Goal: Find contact information: Find contact information

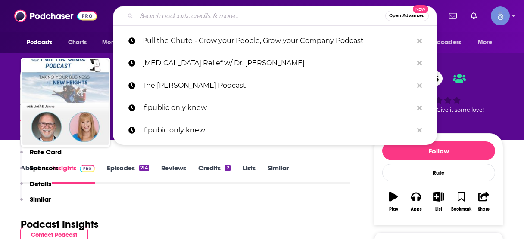
scroll to position [577, 0]
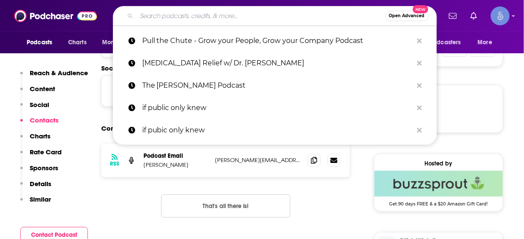
type input "Growing Your Firm | Strategies for Accountants, CPA's, Bookkeepers , and Tax Pr…"
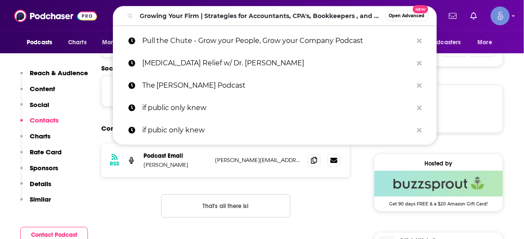
scroll to position [0, 63]
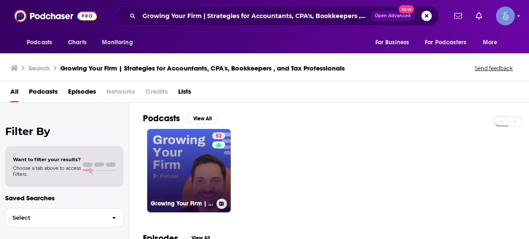
click at [190, 157] on link "52 Growing Your Firm | Strategies for Accountants, CPA's, Bookkeepers , and Tax…" at bounding box center [189, 171] width 84 height 84
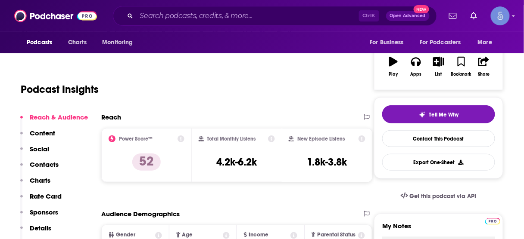
scroll to position [138, 0]
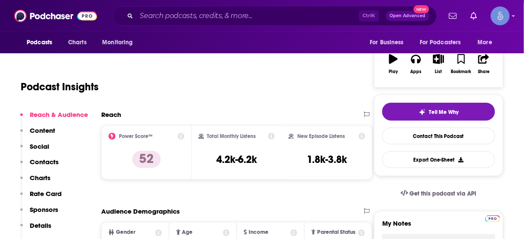
click at [51, 159] on p "Contacts" at bounding box center [44, 162] width 29 height 8
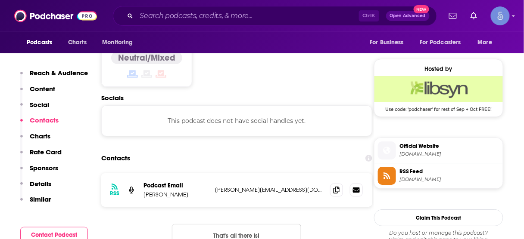
scroll to position [672, 0]
click at [269, 10] on input "Search podcasts, credits, & more..." at bounding box center [247, 16] width 222 height 14
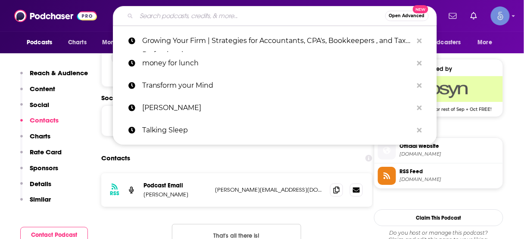
paste input "Secrets of Staffing Success"
type input "Secrets of Staffing Success"
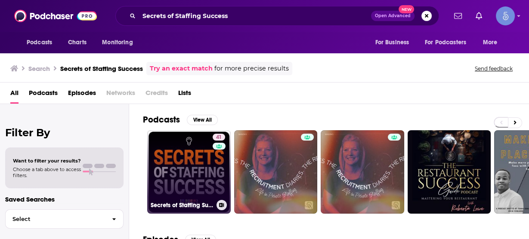
click at [176, 168] on link "41 Secrets of Staffing Success" at bounding box center [189, 172] width 84 height 84
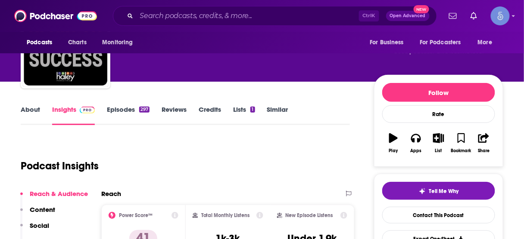
scroll to position [138, 0]
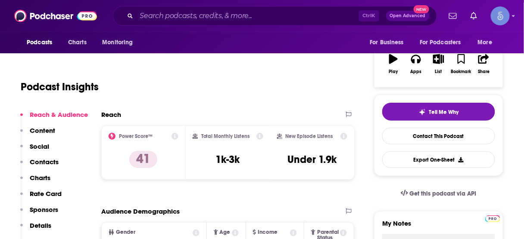
click at [47, 161] on p "Contacts" at bounding box center [44, 162] width 29 height 8
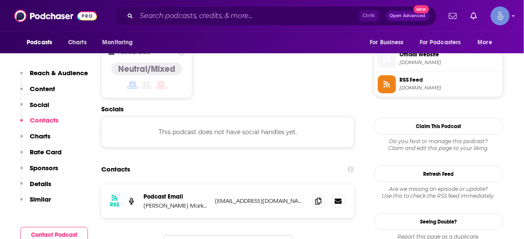
scroll to position [696, 0]
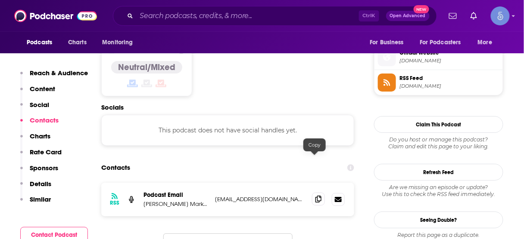
click at [315, 196] on icon at bounding box center [318, 199] width 6 height 7
click at [256, 16] on input "Search podcasts, credits, & more..." at bounding box center [247, 16] width 222 height 14
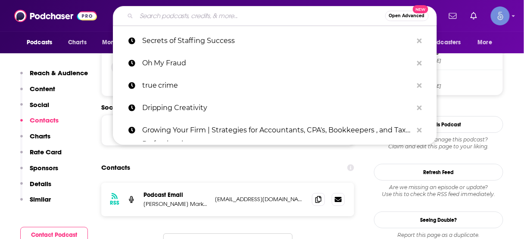
paste input "Drag & Drop"
type input "Drag & Drop"
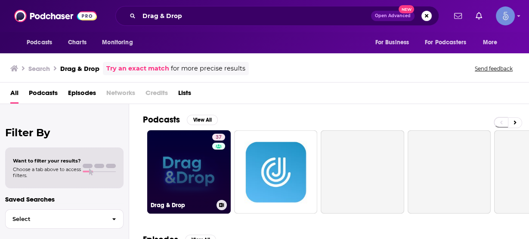
click at [200, 168] on link "37 Drag & Drop" at bounding box center [189, 172] width 84 height 84
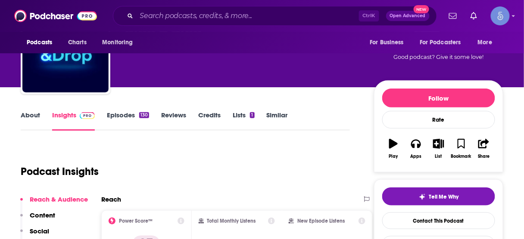
scroll to position [103, 0]
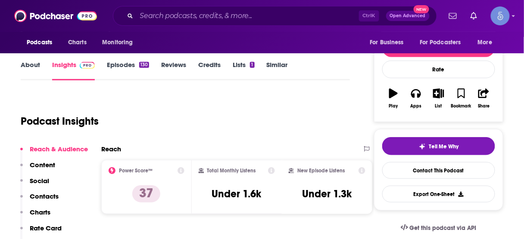
click at [54, 195] on p "Contacts" at bounding box center [44, 196] width 29 height 8
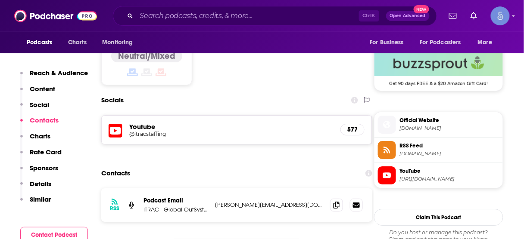
scroll to position [698, 0]
click at [264, 15] on input "Search podcasts, credits, & more..." at bounding box center [247, 16] width 222 height 14
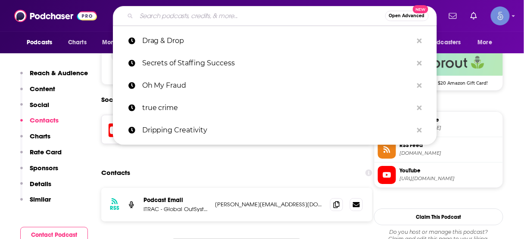
paste input "Radio Entrepreneurs"
type input "Radio Entrepreneurs"
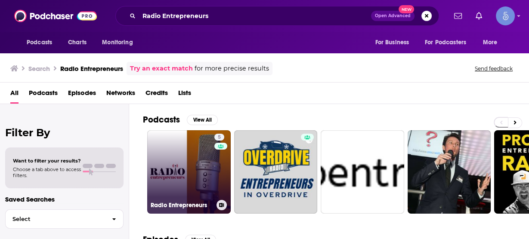
click at [190, 154] on link "5 Radio Entrepreneurs" at bounding box center [189, 172] width 84 height 84
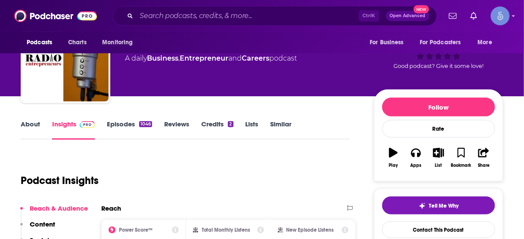
scroll to position [103, 0]
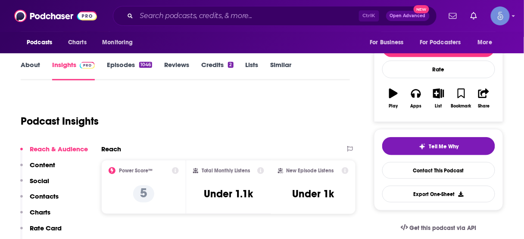
click at [43, 194] on p "Contacts" at bounding box center [44, 196] width 29 height 8
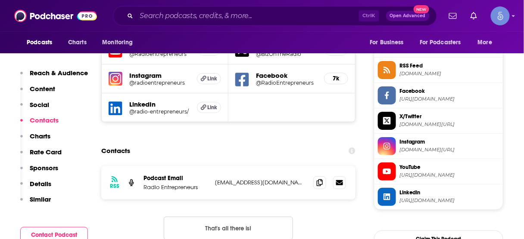
scroll to position [781, 0]
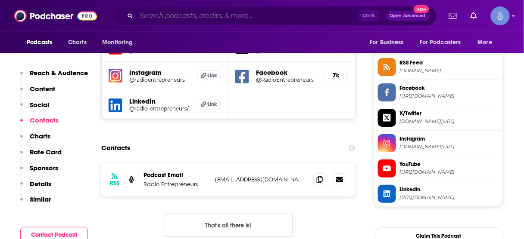
click at [237, 16] on input "Search podcasts, credits, & more..." at bounding box center [247, 16] width 222 height 14
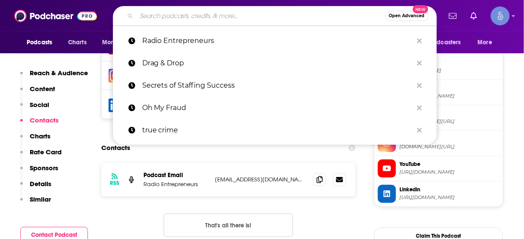
paste input "The Staffing Show"
type input "The Staffing Show"
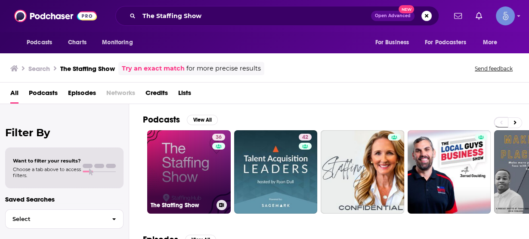
click at [198, 169] on link "36 The Staffing Show" at bounding box center [189, 172] width 84 height 84
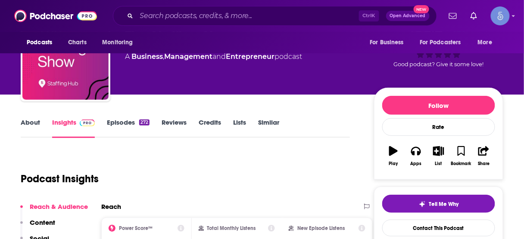
scroll to position [69, 0]
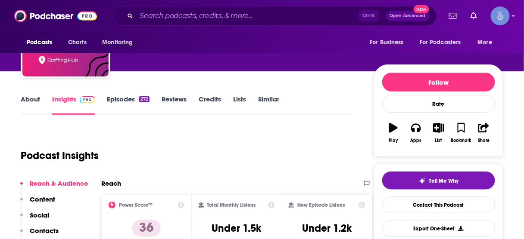
click at [47, 230] on p "Contacts" at bounding box center [44, 231] width 29 height 8
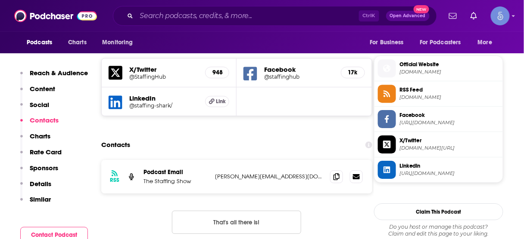
scroll to position [622, 0]
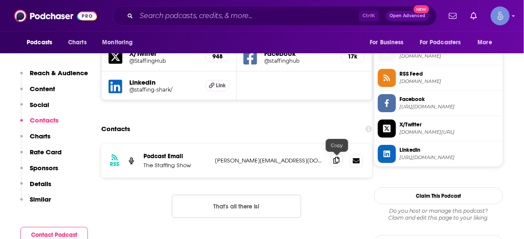
click at [337, 160] on icon at bounding box center [336, 160] width 6 height 7
click at [273, 19] on input "Search podcasts, credits, & more..." at bounding box center [247, 16] width 222 height 14
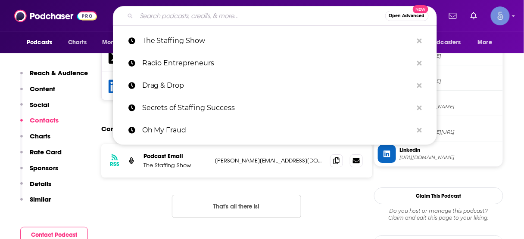
paste input "The Full Desk Experience"
type input "The Full Desk Experience"
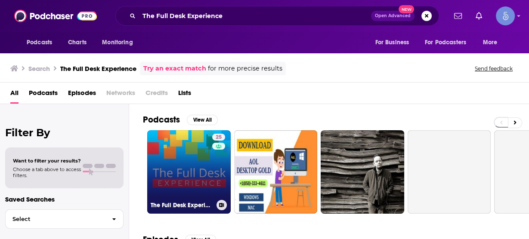
click at [189, 165] on link "25 The Full Desk Experience" at bounding box center [189, 172] width 84 height 84
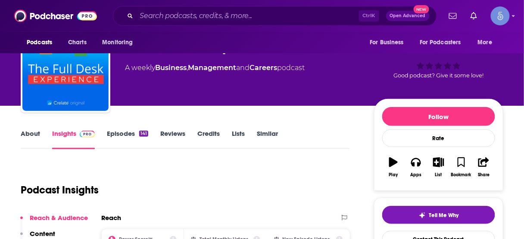
scroll to position [69, 0]
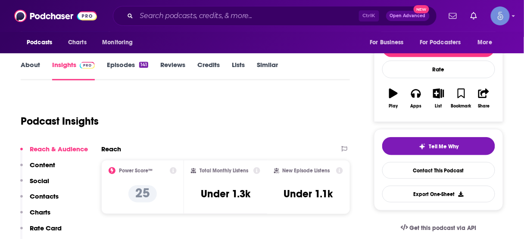
click at [50, 198] on p "Contacts" at bounding box center [44, 196] width 29 height 8
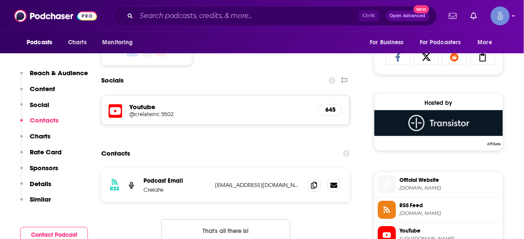
scroll to position [594, 0]
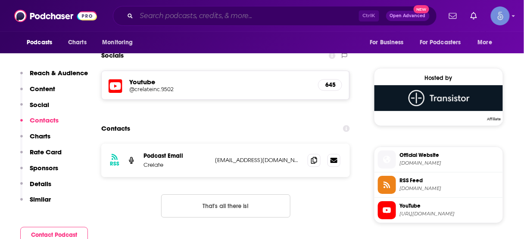
click at [253, 15] on input "Search podcasts, credits, & more..." at bounding box center [247, 16] width 222 height 14
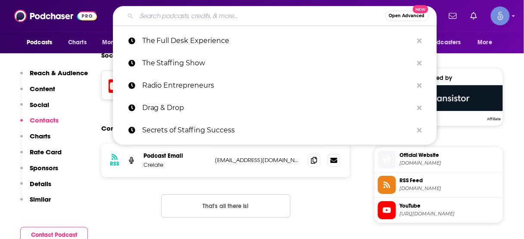
paste input "Health Fitness Wealth Business"
type input "Health Fitness Wealth Business"
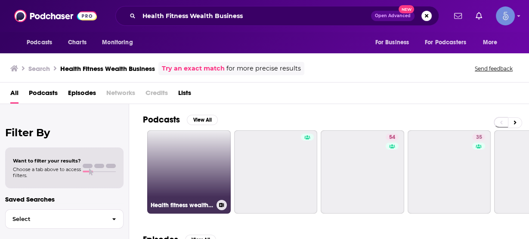
click at [193, 143] on link "Health fitness wealth business podast" at bounding box center [189, 172] width 84 height 84
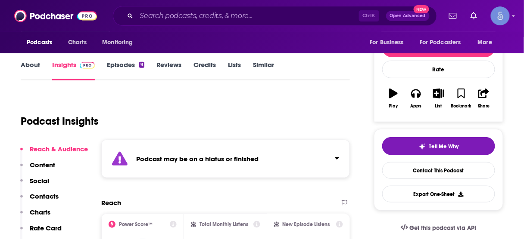
scroll to position [172, 0]
